Goal: Information Seeking & Learning: Learn about a topic

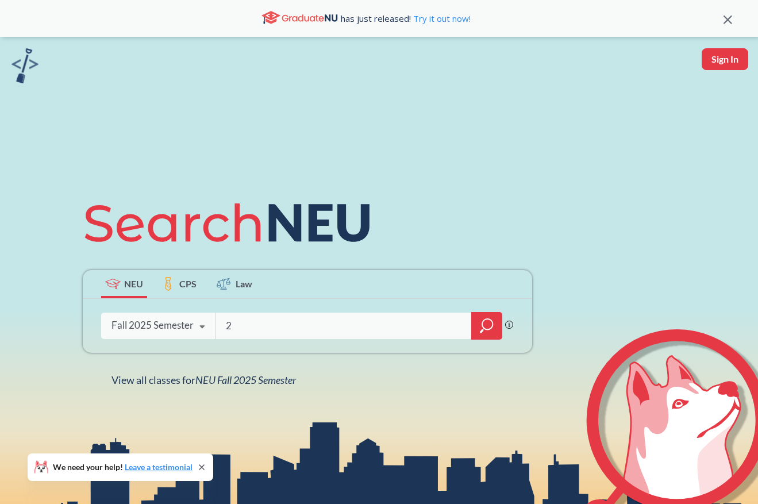
type input "2"
click at [482, 337] on div at bounding box center [486, 326] width 31 height 28
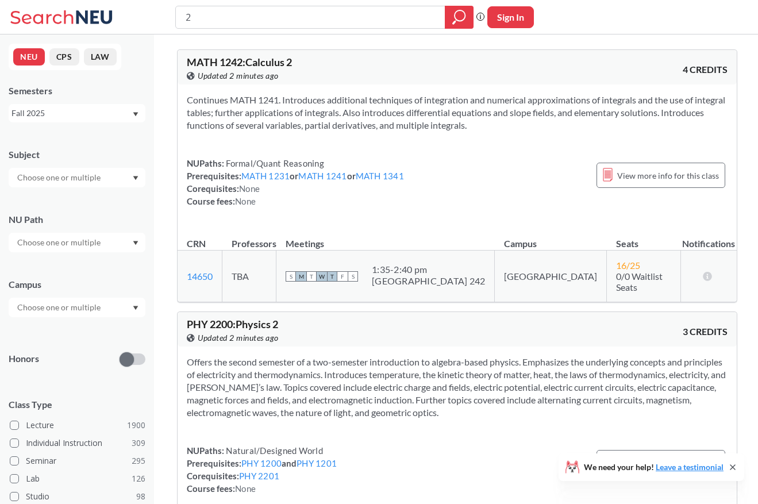
click at [51, 241] on input "text" at bounding box center [59, 243] width 97 height 14
click at [47, 283] on span "Interpreting Culture" at bounding box center [52, 278] width 75 height 13
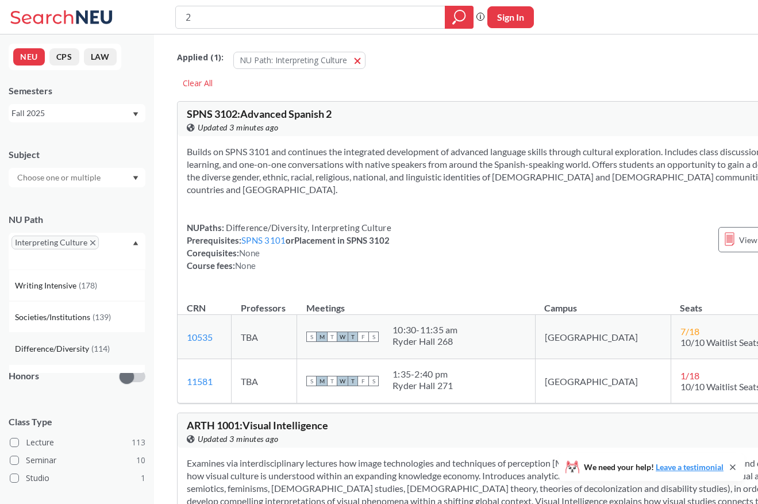
click at [77, 341] on div "Difference/Diversity ( 114 )" at bounding box center [77, 349] width 137 height 32
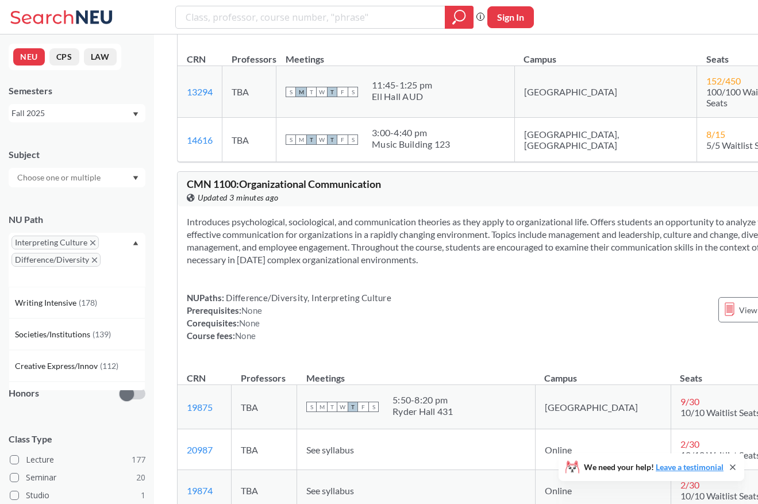
scroll to position [806, 0]
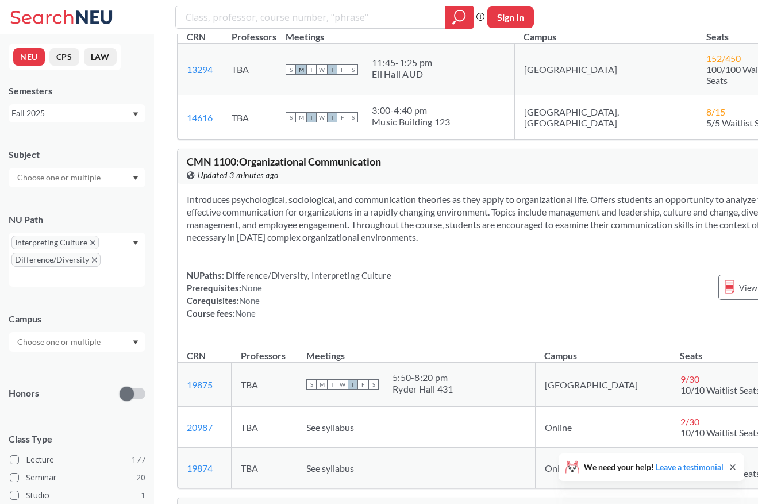
drag, startPoint x: 242, startPoint y: 220, endPoint x: 245, endPoint y: 268, distance: 48.4
click at [245, 244] on section "Introduces psychological, sociological, and communication theories as they appl…" at bounding box center [518, 218] width 663 height 51
drag, startPoint x: 245, startPoint y: 263, endPoint x: 191, endPoint y: 212, distance: 74.4
click at [191, 212] on section "Introduces psychological, sociological, and communication theories as they appl…" at bounding box center [518, 218] width 663 height 51
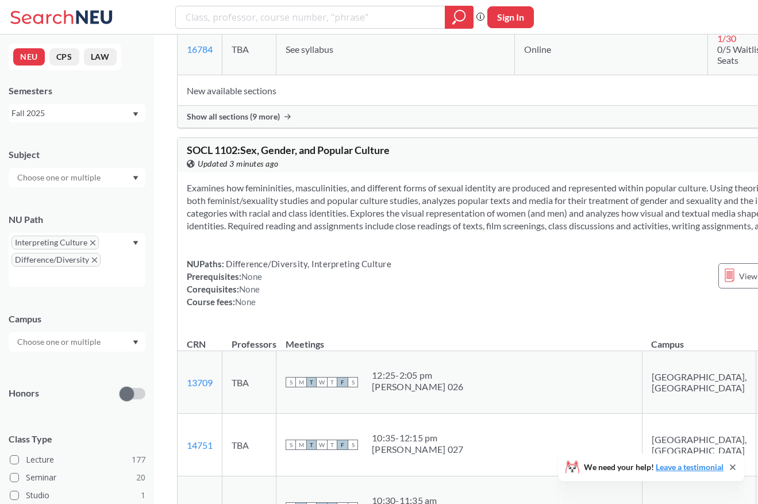
scroll to position [3763, 0]
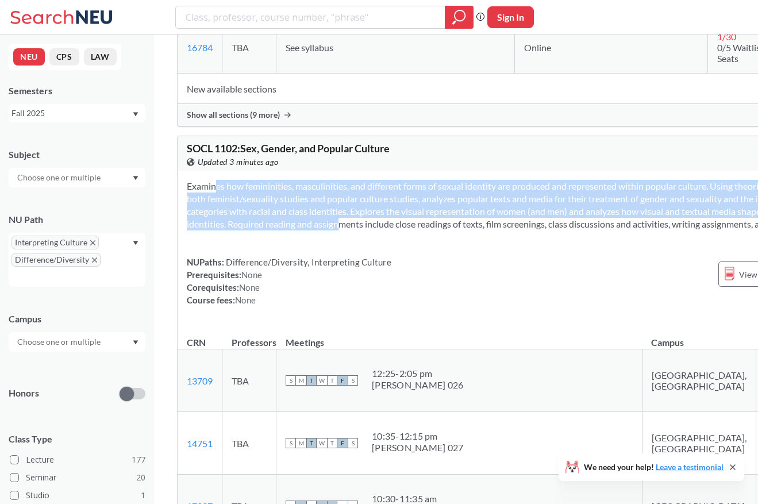
drag, startPoint x: 191, startPoint y: 217, endPoint x: 191, endPoint y: 275, distance: 57.5
click at [191, 231] on section "Examines how femininities, masculinities, and different forms of sexual identit…" at bounding box center [518, 205] width 663 height 51
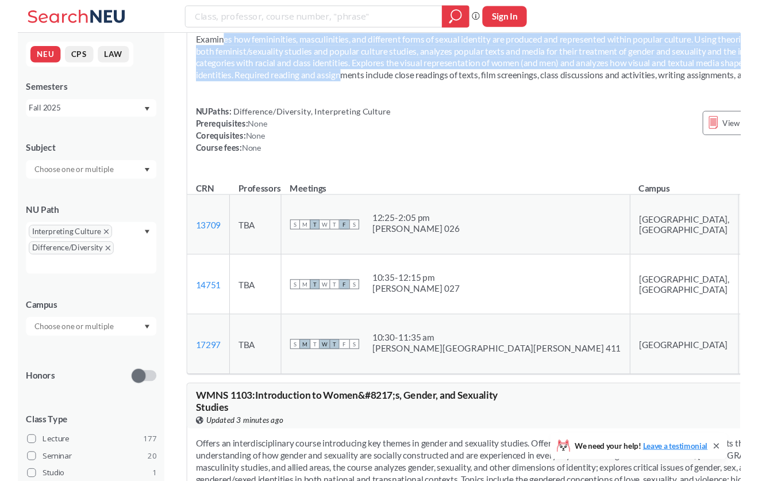
scroll to position [3892, 0]
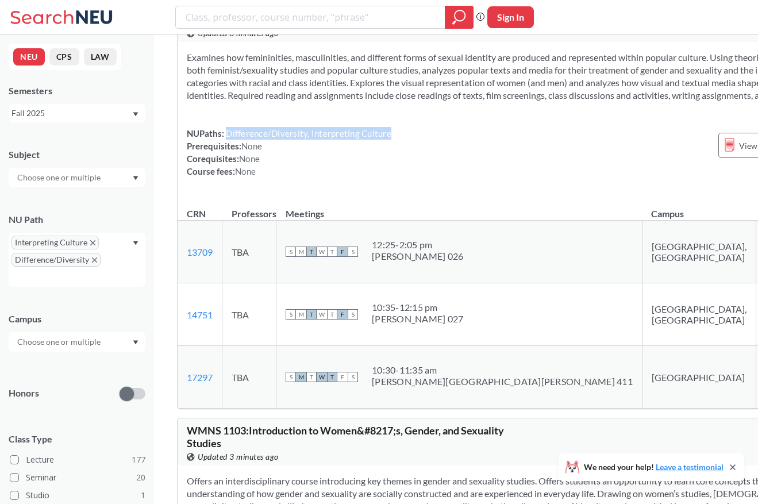
drag, startPoint x: 227, startPoint y: 179, endPoint x: 395, endPoint y: 176, distance: 167.9
click at [395, 176] on div "NUPaths: Difference/Diversity, Interpreting Culture Prerequisites: None Corequi…" at bounding box center [518, 152] width 663 height 51
copy span "Difference/Diversity, Interpreting Culture"
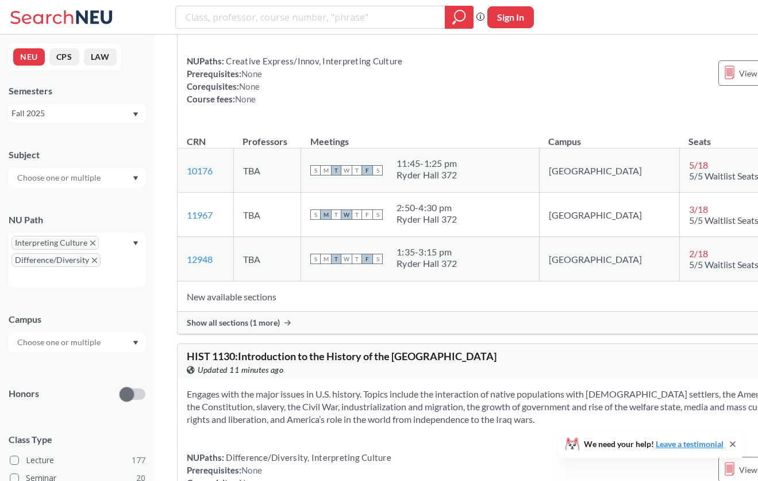
scroll to position [6075, 0]
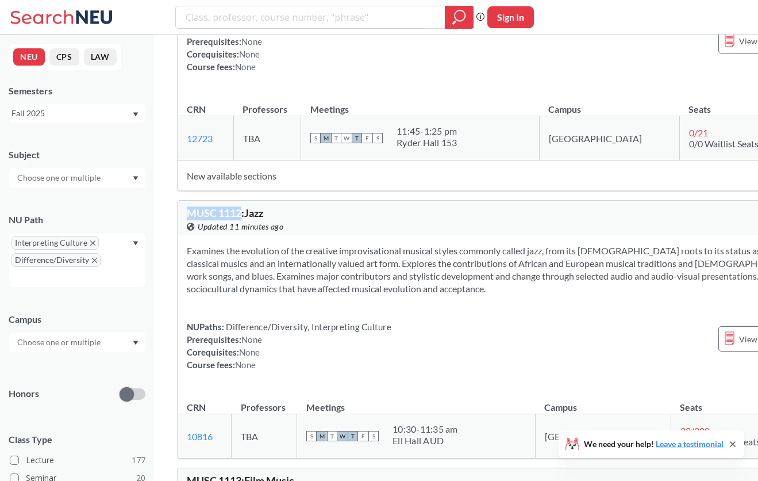
drag, startPoint x: 242, startPoint y: 236, endPoint x: 184, endPoint y: 236, distance: 58.1
click at [184, 235] on div "MUSC 1112 : Jazz View this course on Banner. Updated 11 minutes ago 4 CREDITS" at bounding box center [518, 218] width 681 height 34
copy span "MUSC 1112"
click at [221, 24] on input "search" at bounding box center [311, 17] width 252 height 20
paste input "MUSC1111"
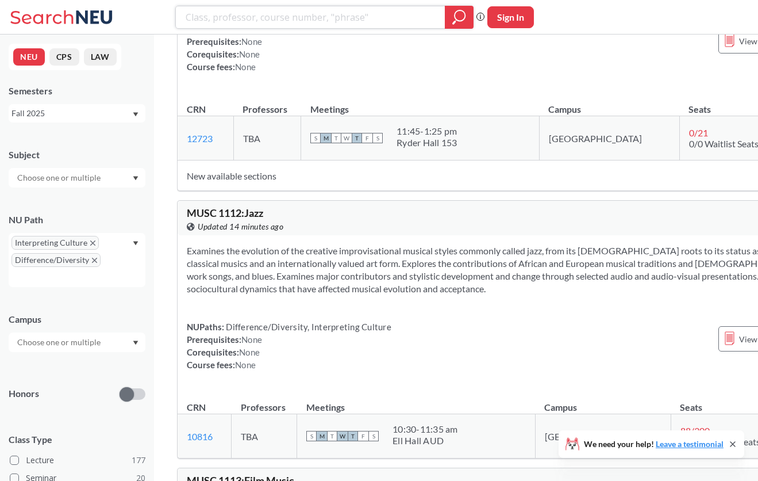
type input "MUSC1111"
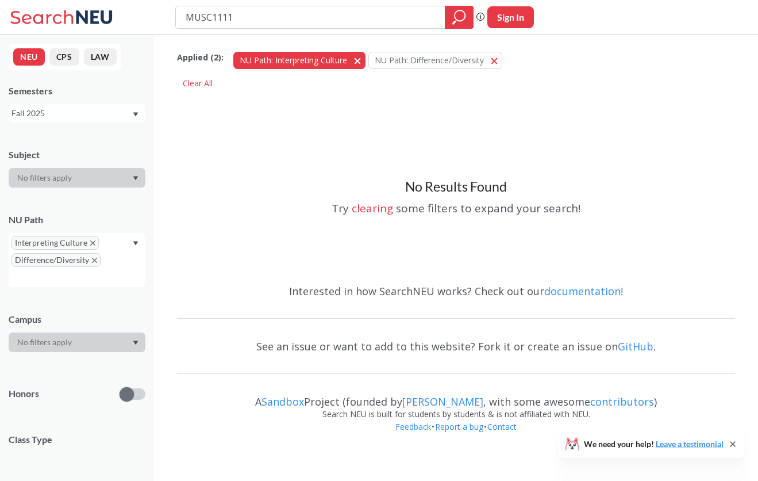
click at [352, 66] on button "NU Path: Interpreting Culture Interpreting Culture" at bounding box center [299, 60] width 132 height 17
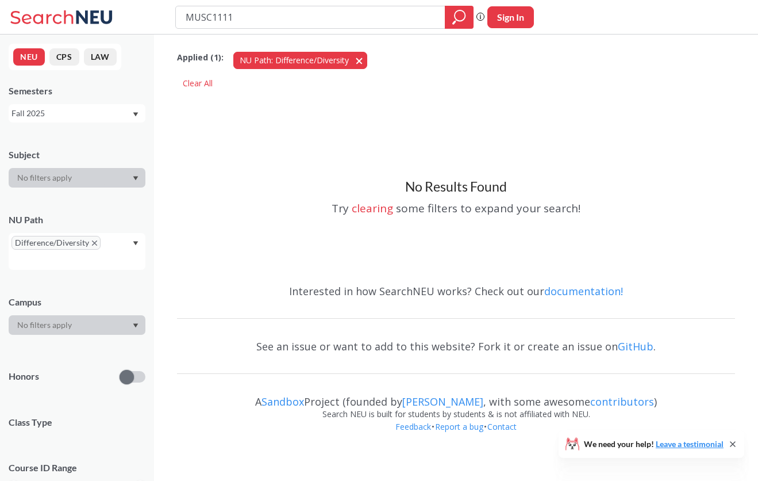
click at [357, 65] on button "NU Path: Difference/Diversity Difference/Diversity" at bounding box center [300, 60] width 134 height 17
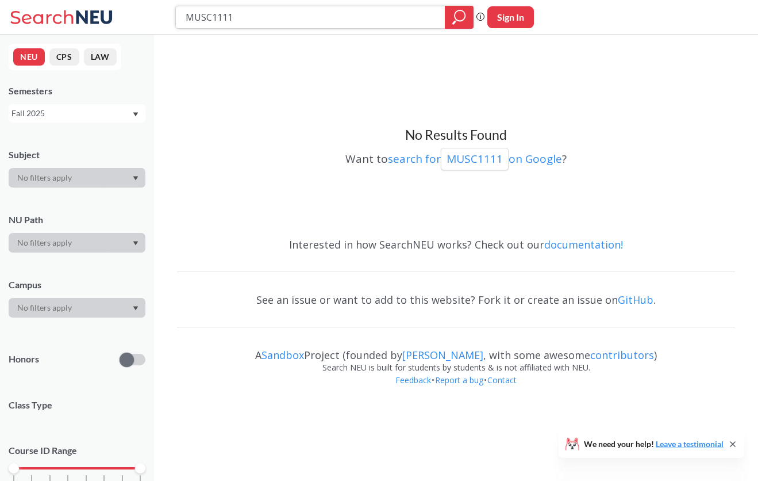
click at [455, 20] on icon "magnifying glass" at bounding box center [459, 17] width 14 height 16
click at [405, 16] on input "MUSC1111" at bounding box center [311, 17] width 252 height 20
type input "M"
type input "1111"
